Goal: Information Seeking & Learning: Learn about a topic

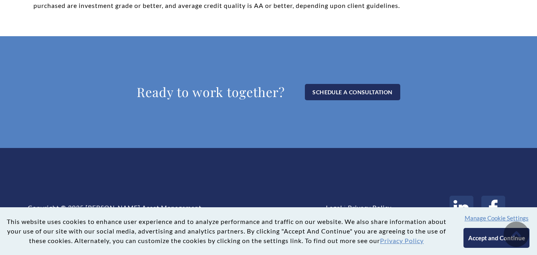
scroll to position [801, 0]
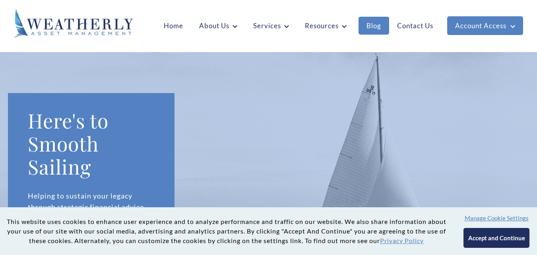
click at [376, 23] on link "Blog" at bounding box center [374, 26] width 31 height 18
